Goal: Transaction & Acquisition: Download file/media

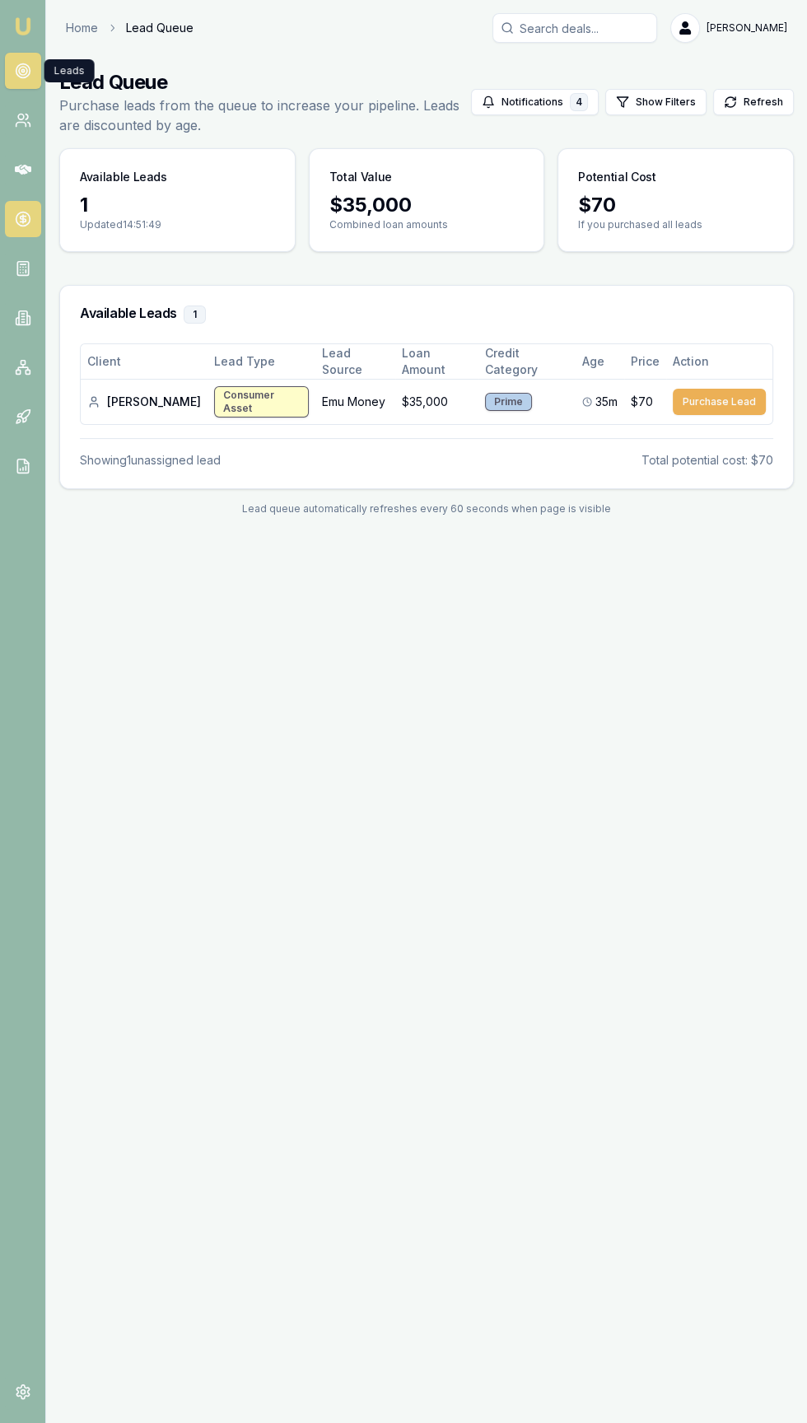
click at [23, 219] on icon at bounding box center [23, 219] width 0 height 8
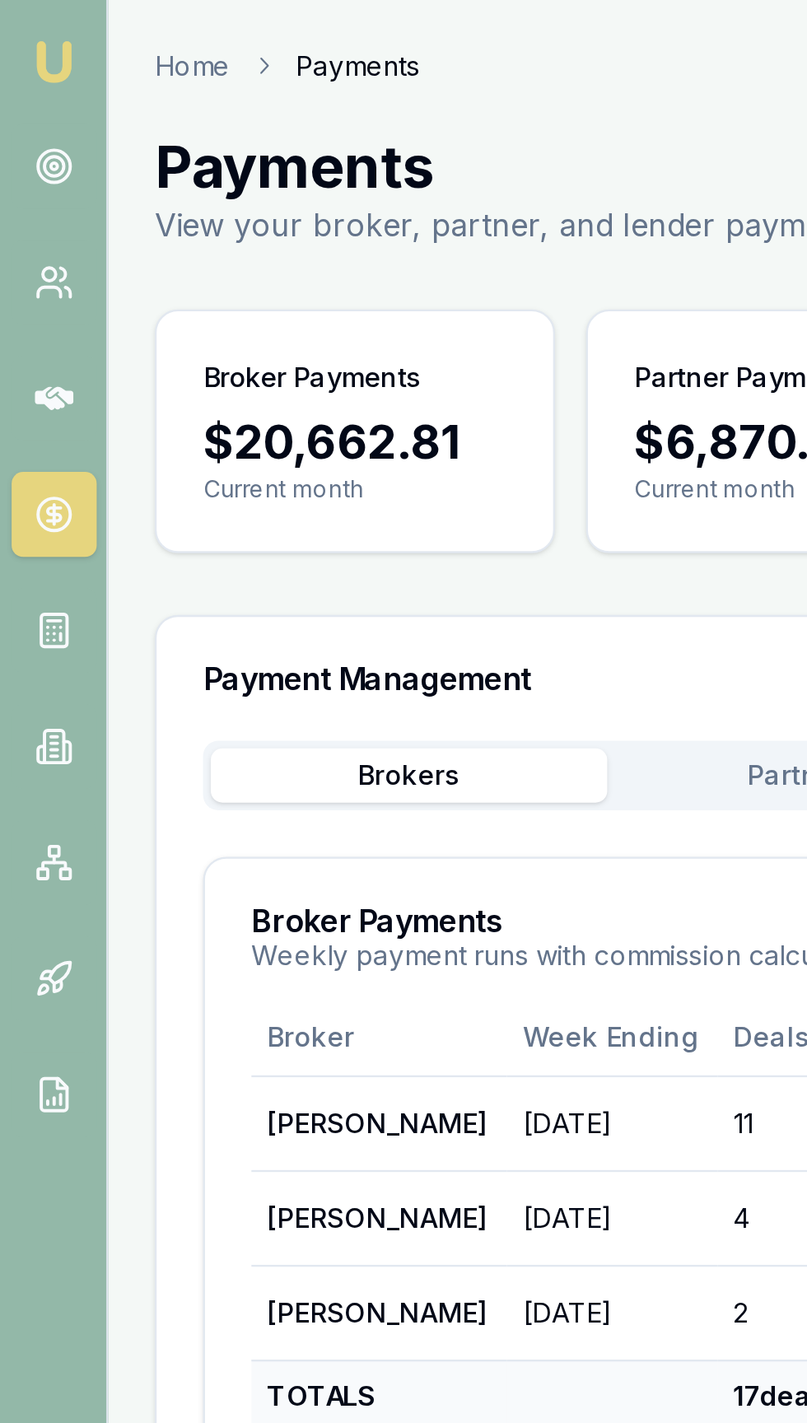
click at [245, 218] on html "Emu Broker Home Payments [PERSON_NAME] Toggle Menu Payments View your broker, p…" at bounding box center [403, 711] width 807 height 1423
click at [130, 324] on html "Emu Broker Home Payments [PERSON_NAME] Toggle Menu Payments View your broker, p…" at bounding box center [403, 711] width 807 height 1423
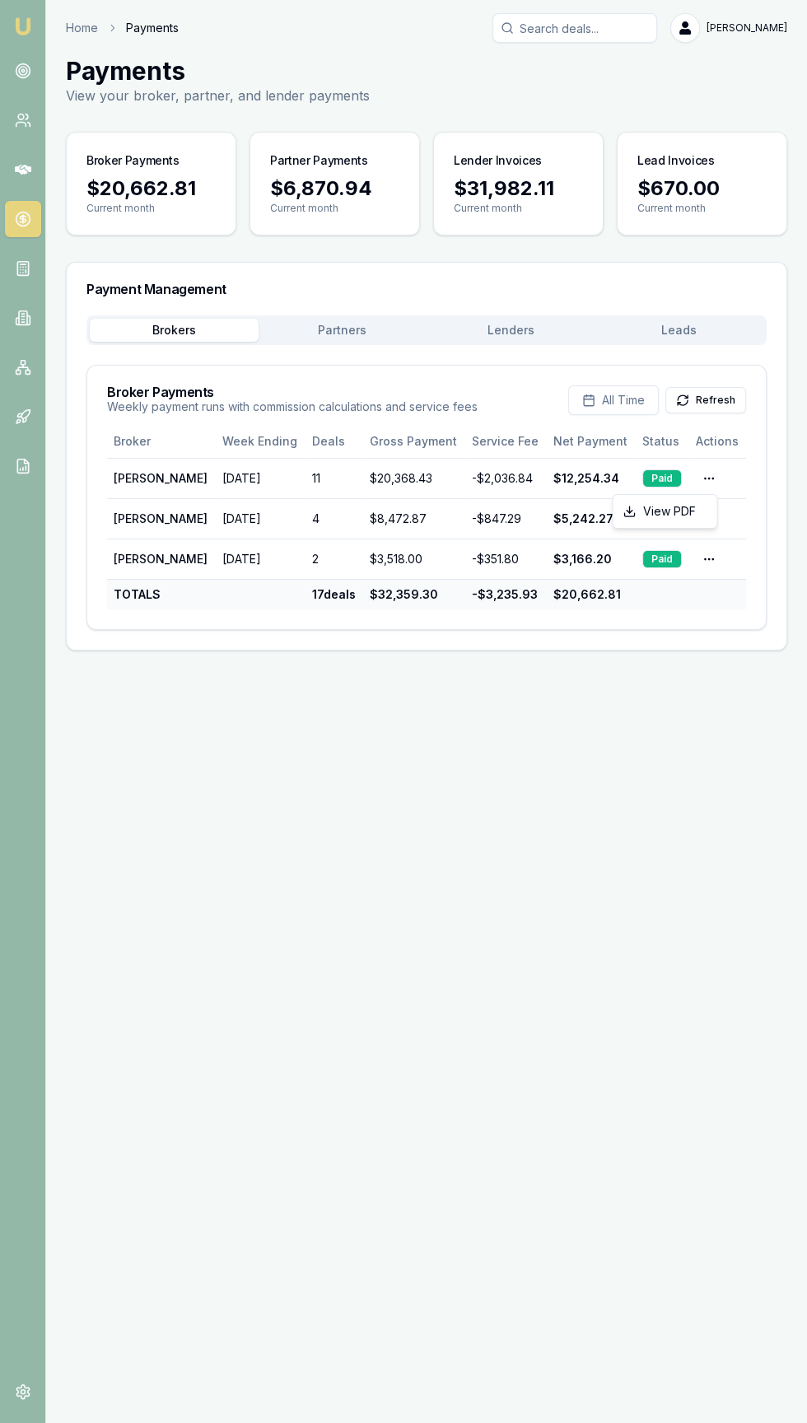
click at [692, 466] on html "Emu Broker Home Payments [PERSON_NAME] Toggle Menu Payments View your broker, p…" at bounding box center [403, 711] width 807 height 1423
click at [700, 517] on html "Emu Broker Home Payments [PERSON_NAME] Toggle Menu Payments View your broker, p…" at bounding box center [403, 711] width 807 height 1423
click at [711, 476] on html "Emu Broker Home Payments [PERSON_NAME] Toggle Menu Payments View your broker, p…" at bounding box center [403, 711] width 807 height 1423
click at [704, 477] on html "Emu Broker Home Payments [PERSON_NAME] Toggle Menu Payments View your broker, p…" at bounding box center [403, 711] width 807 height 1423
click at [629, 509] on line at bounding box center [629, 509] width 0 height 7
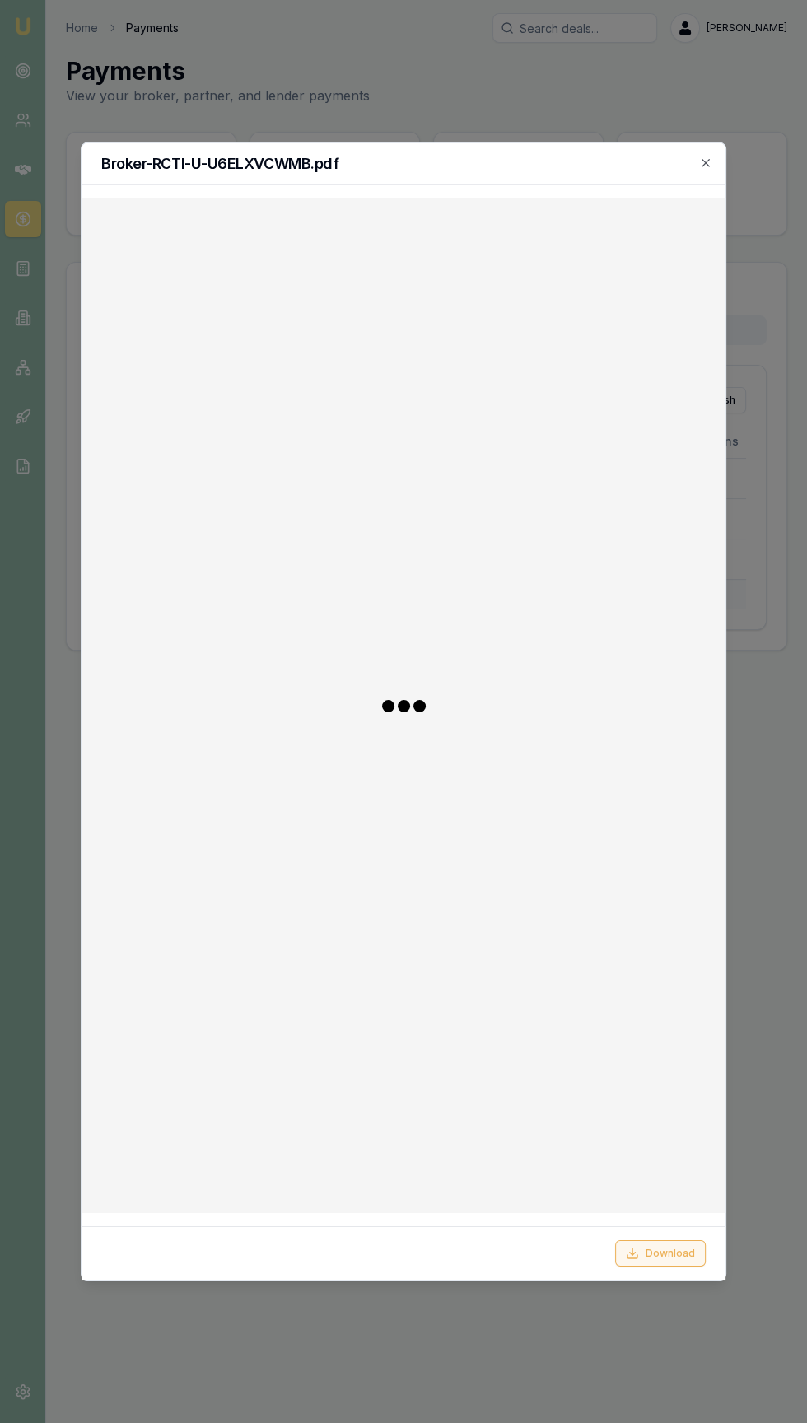
click at [656, 1266] on button "Download" at bounding box center [660, 1253] width 91 height 26
